Goal: Transaction & Acquisition: Purchase product/service

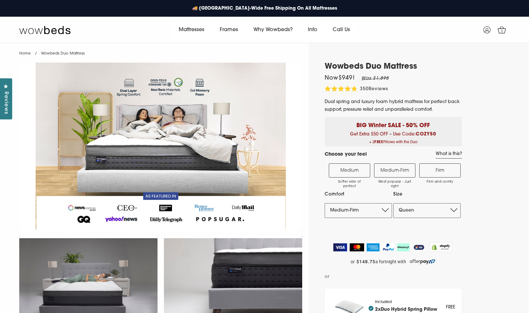
select select "Medium-Firm"
select select "Queen"
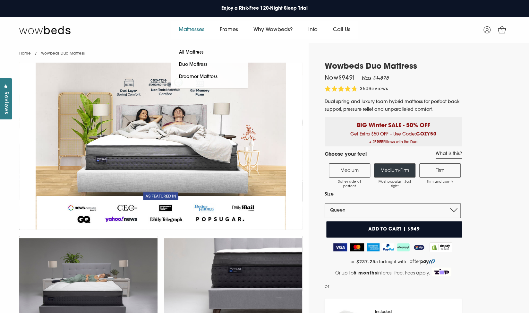
click at [189, 25] on link "Mattresses" at bounding box center [191, 30] width 41 height 18
click at [188, 51] on link "All Mattress" at bounding box center [191, 52] width 40 height 12
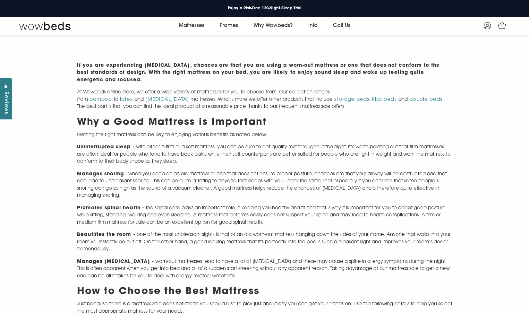
scroll to position [338, 0]
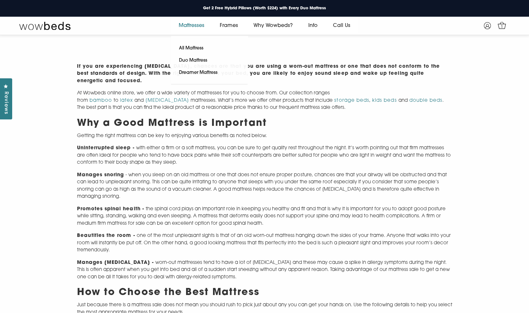
click at [187, 26] on link "Mattresses" at bounding box center [191, 26] width 41 height 18
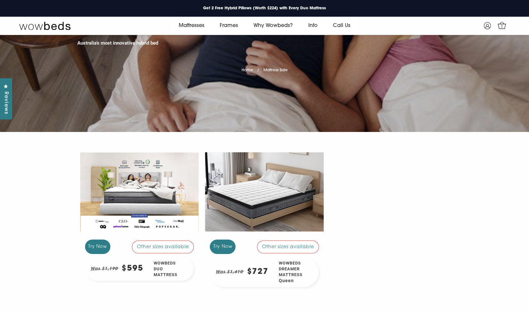
scroll to position [82, 0]
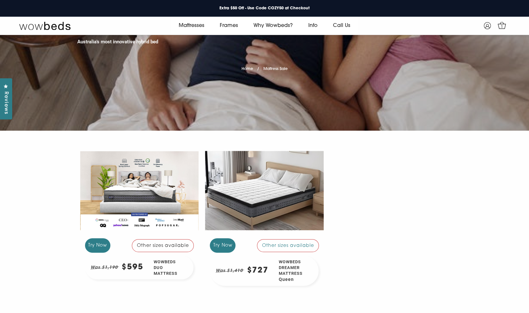
click at [158, 185] on div at bounding box center [139, 190] width 119 height 89
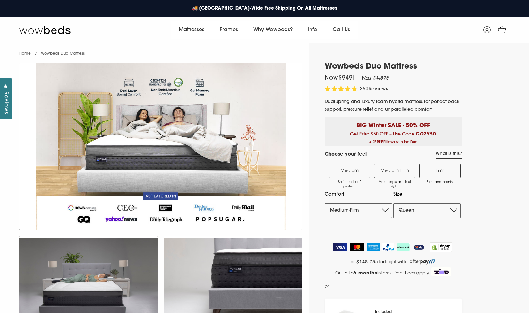
select select "Medium-Firm"
select select "Queen"
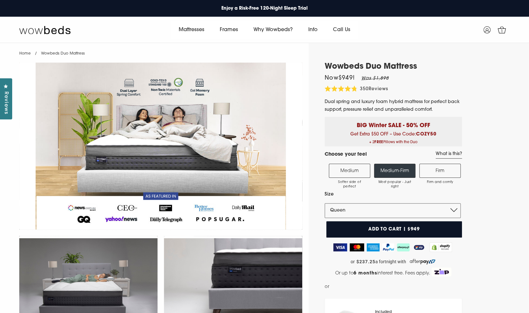
scroll to position [42, 0]
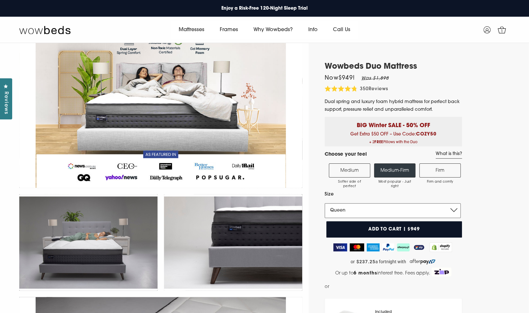
click at [385, 214] on select "Single King Single Double Queen King" at bounding box center [392, 210] width 136 height 15
click at [324, 203] on select "Single King Single Double Queen King" at bounding box center [392, 210] width 136 height 15
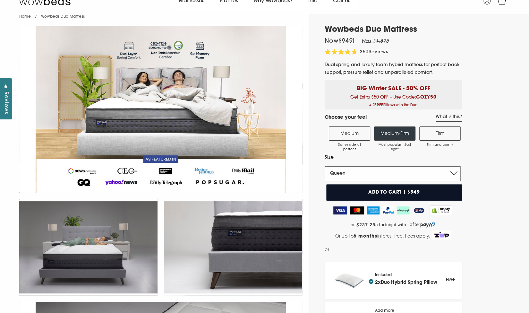
scroll to position [0, 0]
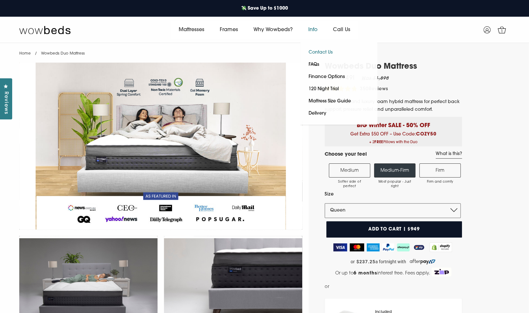
click at [321, 52] on link "Contact Us" at bounding box center [320, 52] width 40 height 12
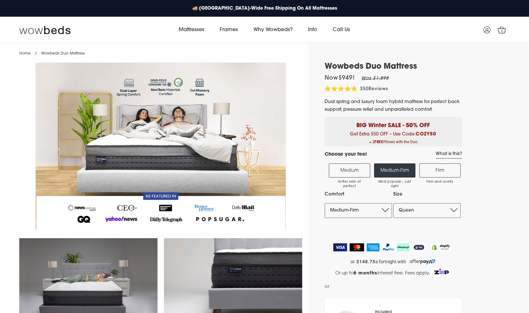
select select "Medium-Firm"
select select "Queen"
